Goal: Navigation & Orientation: Find specific page/section

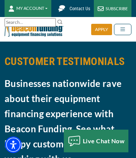
click at [51, 22] on link at bounding box center [51, 23] width 6 height 6
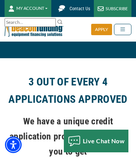
click at [112, 8] on div "SUBSCRIBE" at bounding box center [112, 8] width 37 height 17
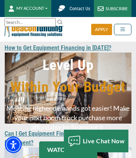
scroll to position [1132, 0]
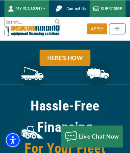
scroll to position [5496, 0]
